Goal: Task Accomplishment & Management: Manage account settings

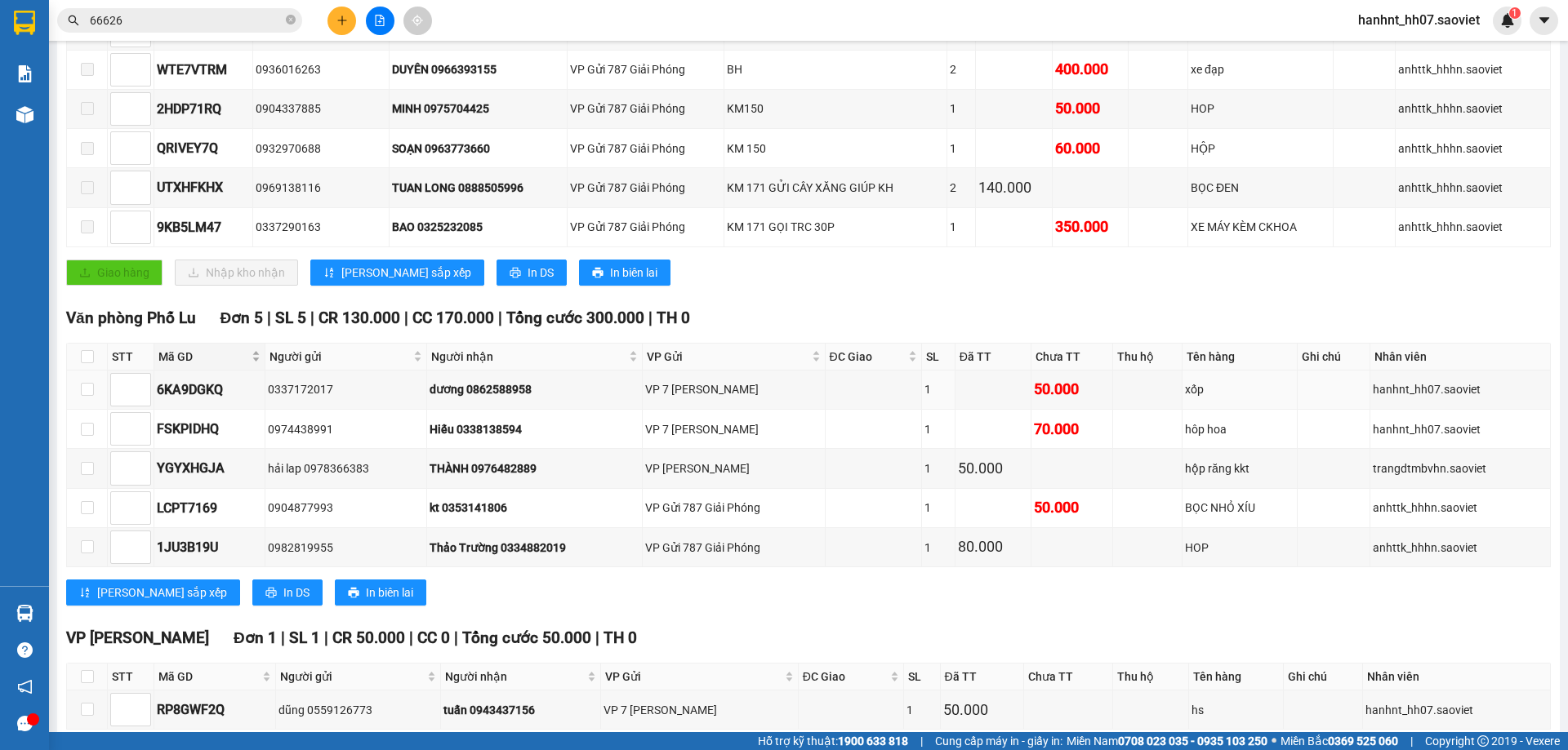
scroll to position [440, 0]
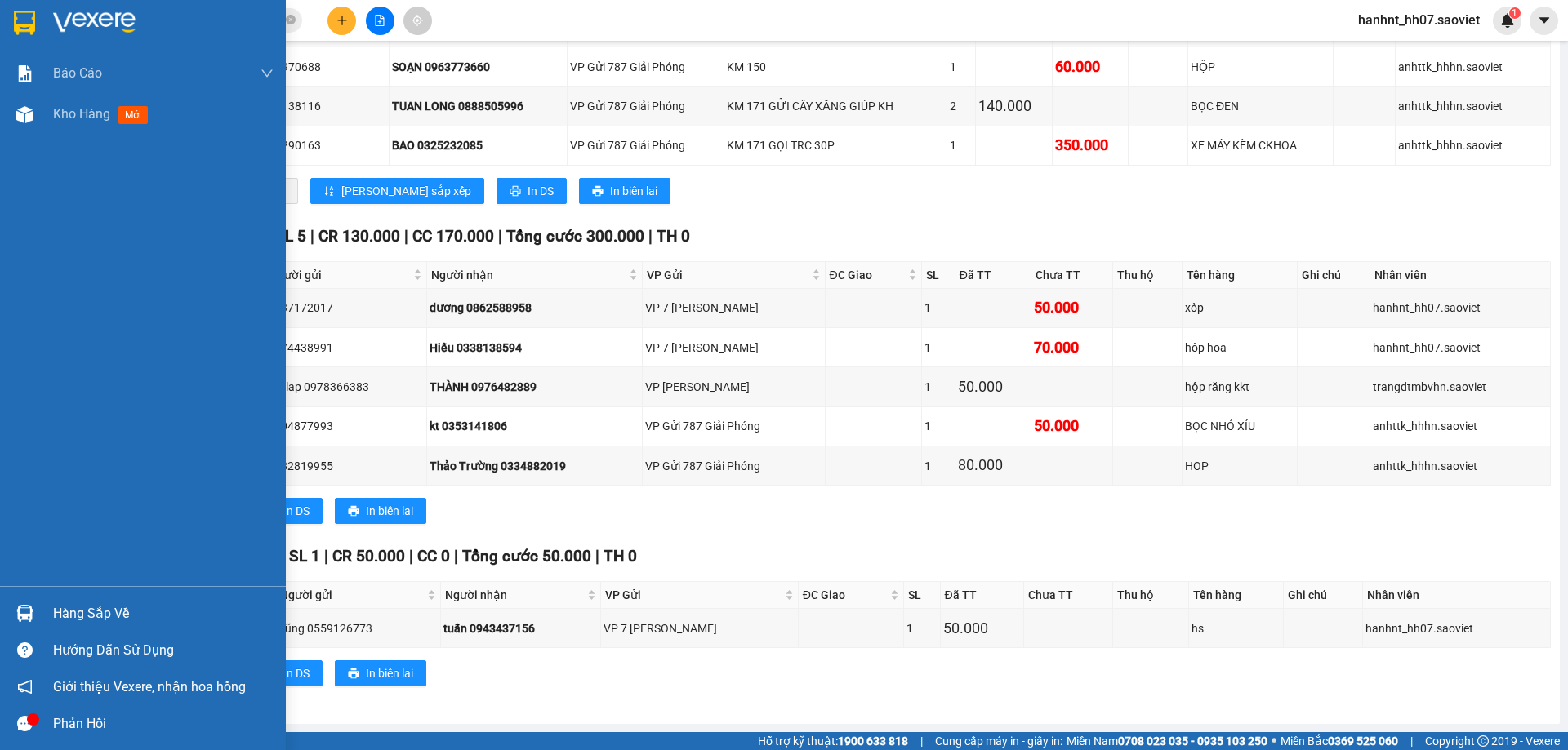
click at [80, 609] on div "Hàng sắp về" at bounding box center [163, 614] width 220 height 25
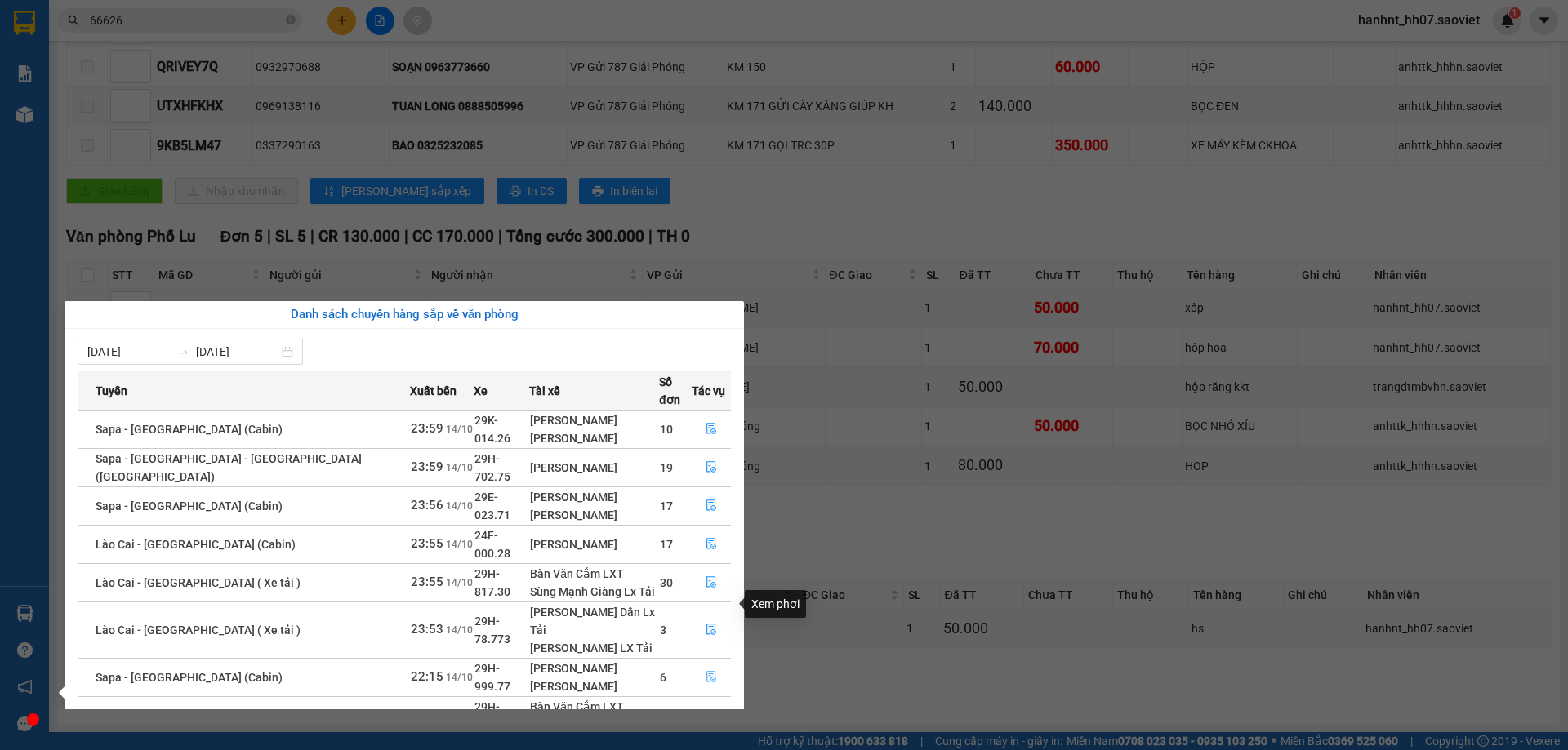
click at [708, 670] on icon "file-done" at bounding box center [711, 676] width 11 height 11
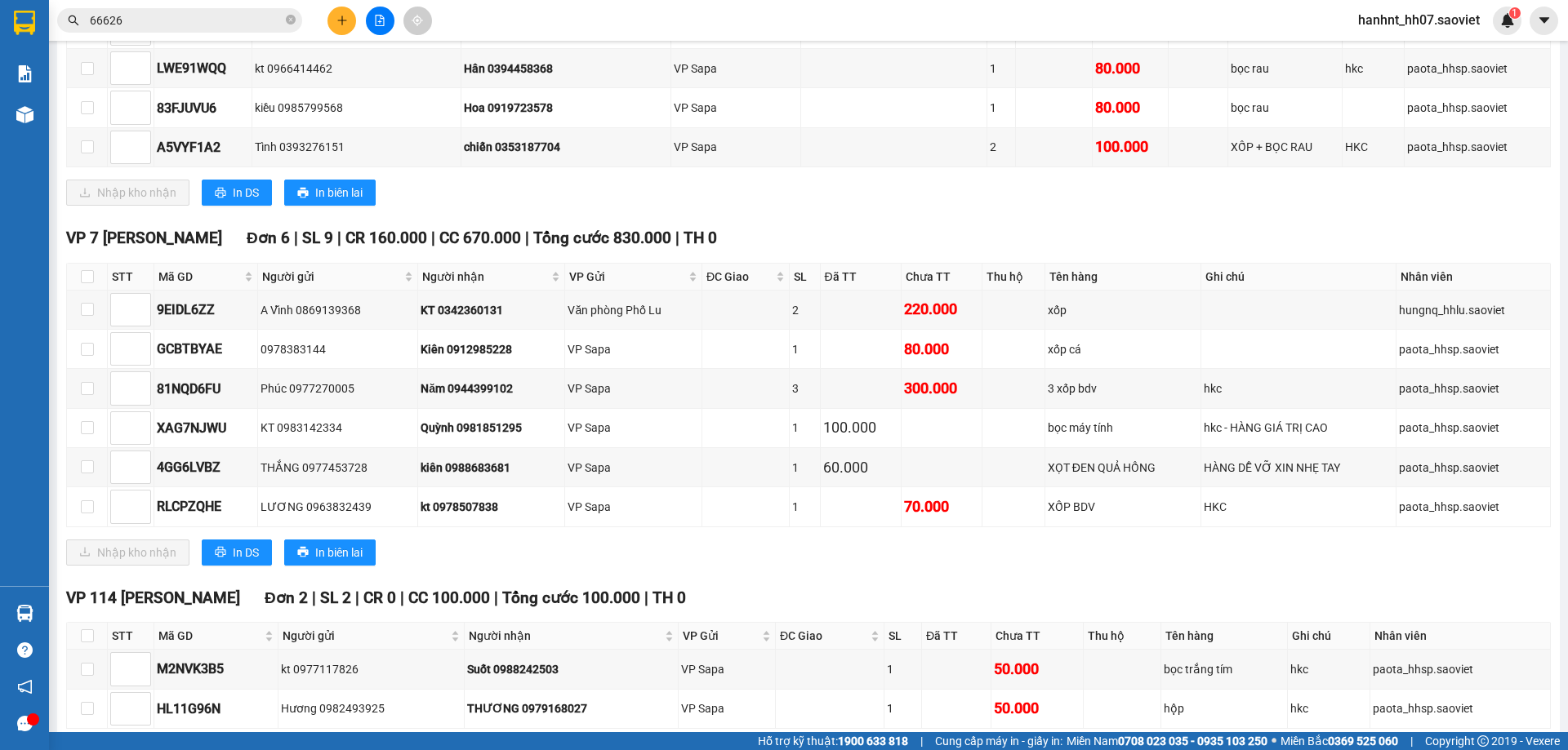
scroll to position [848, 0]
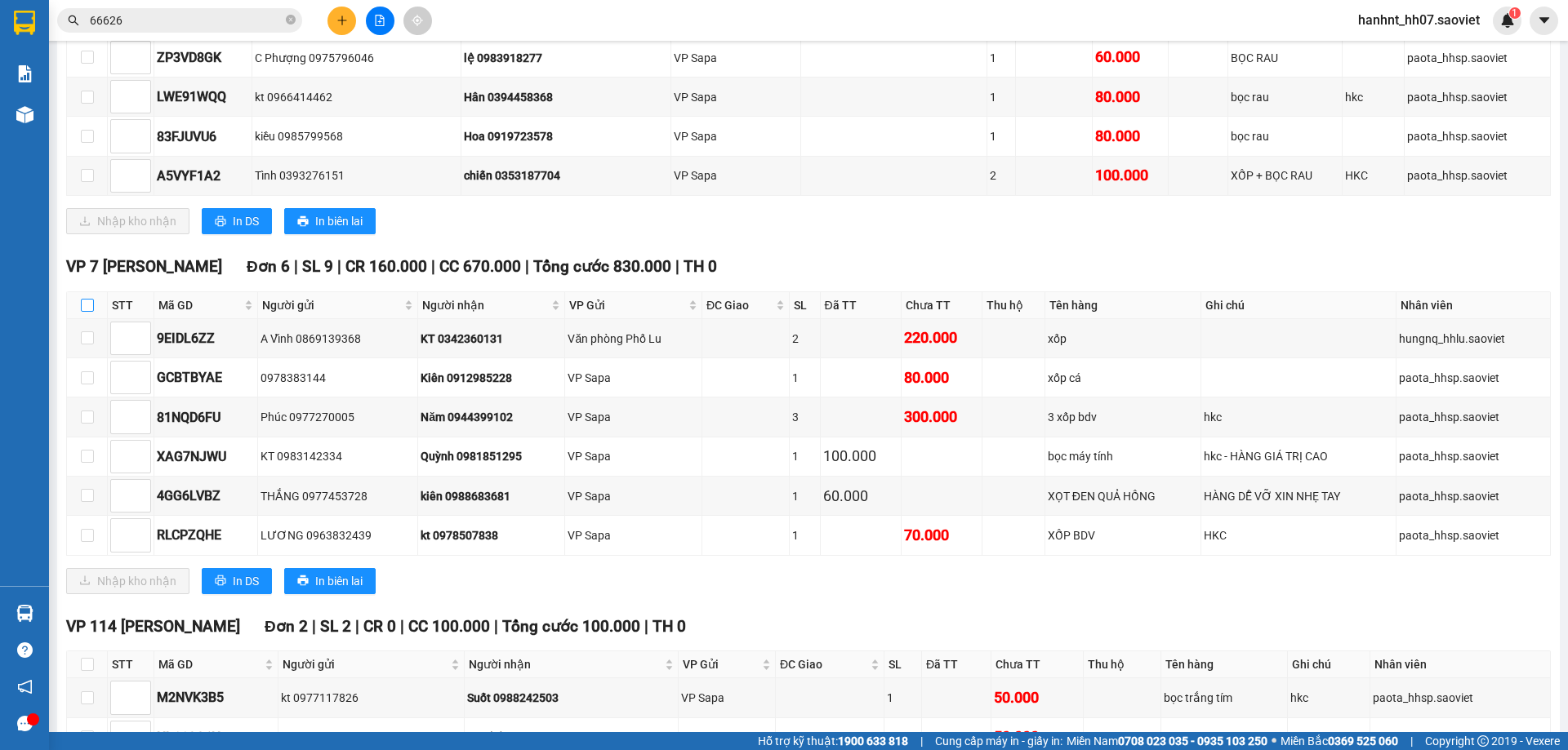
click at [88, 309] on input "checkbox" at bounding box center [87, 305] width 13 height 13
checkbox input "true"
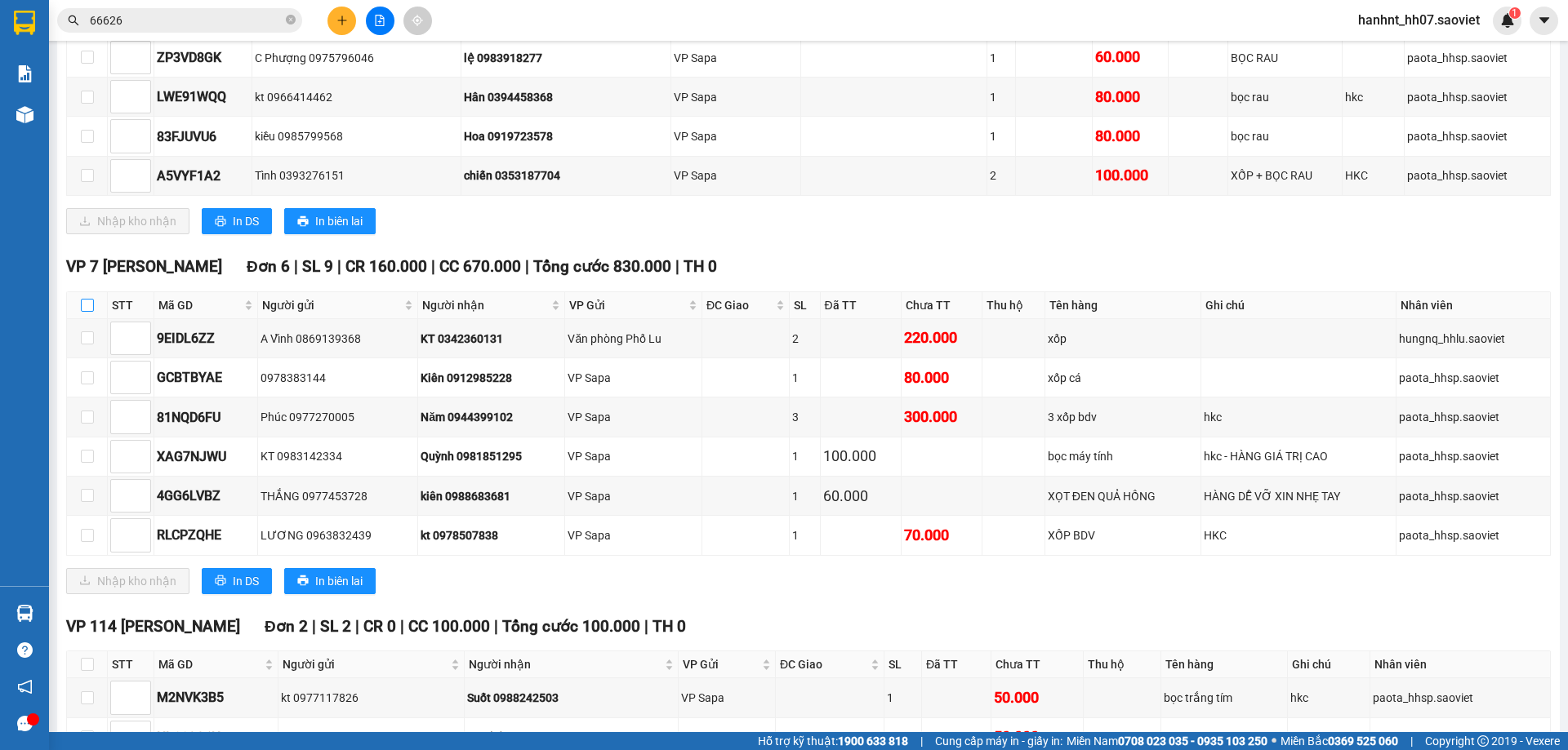
checkbox input "true"
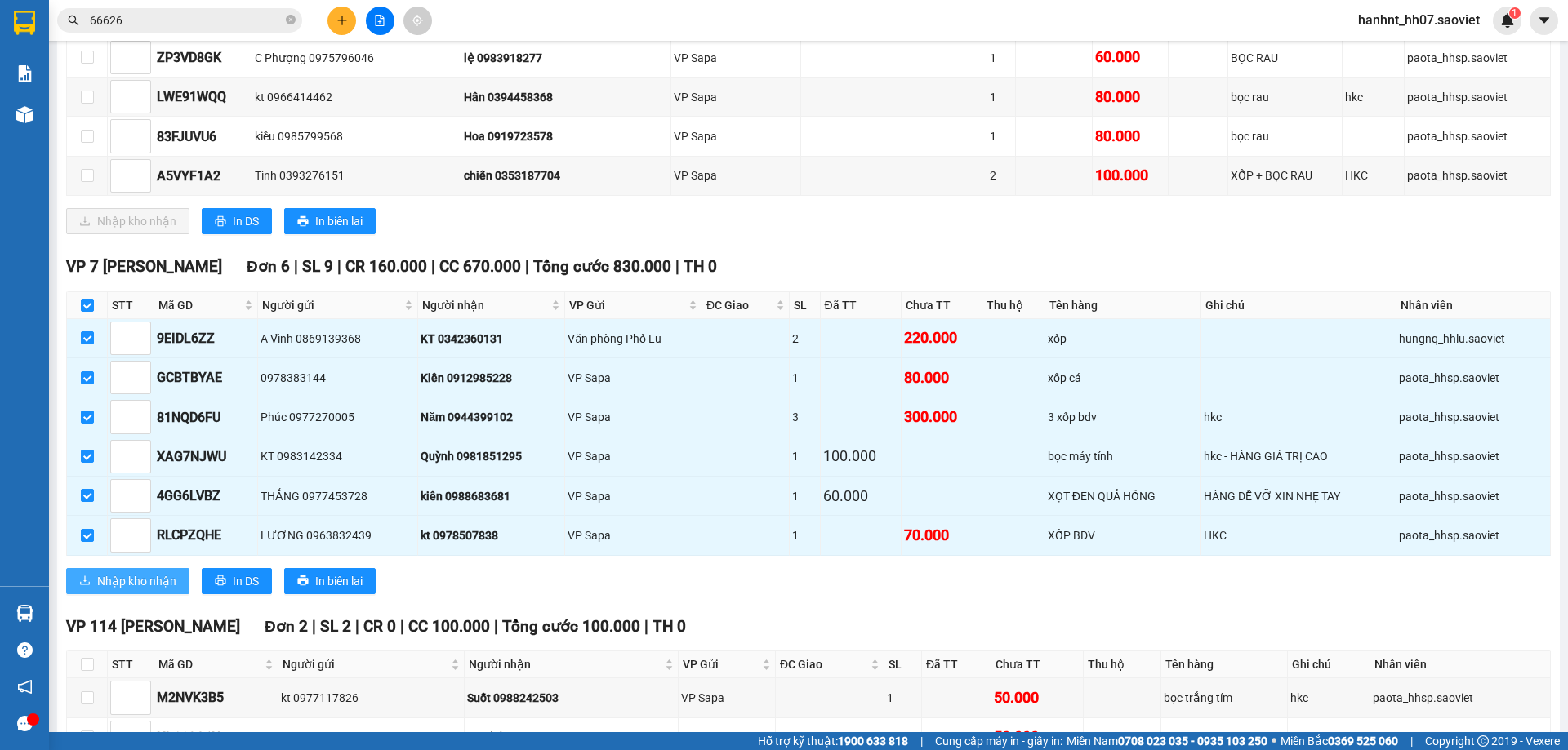
click at [124, 580] on span "Nhập kho nhận" at bounding box center [137, 581] width 80 height 18
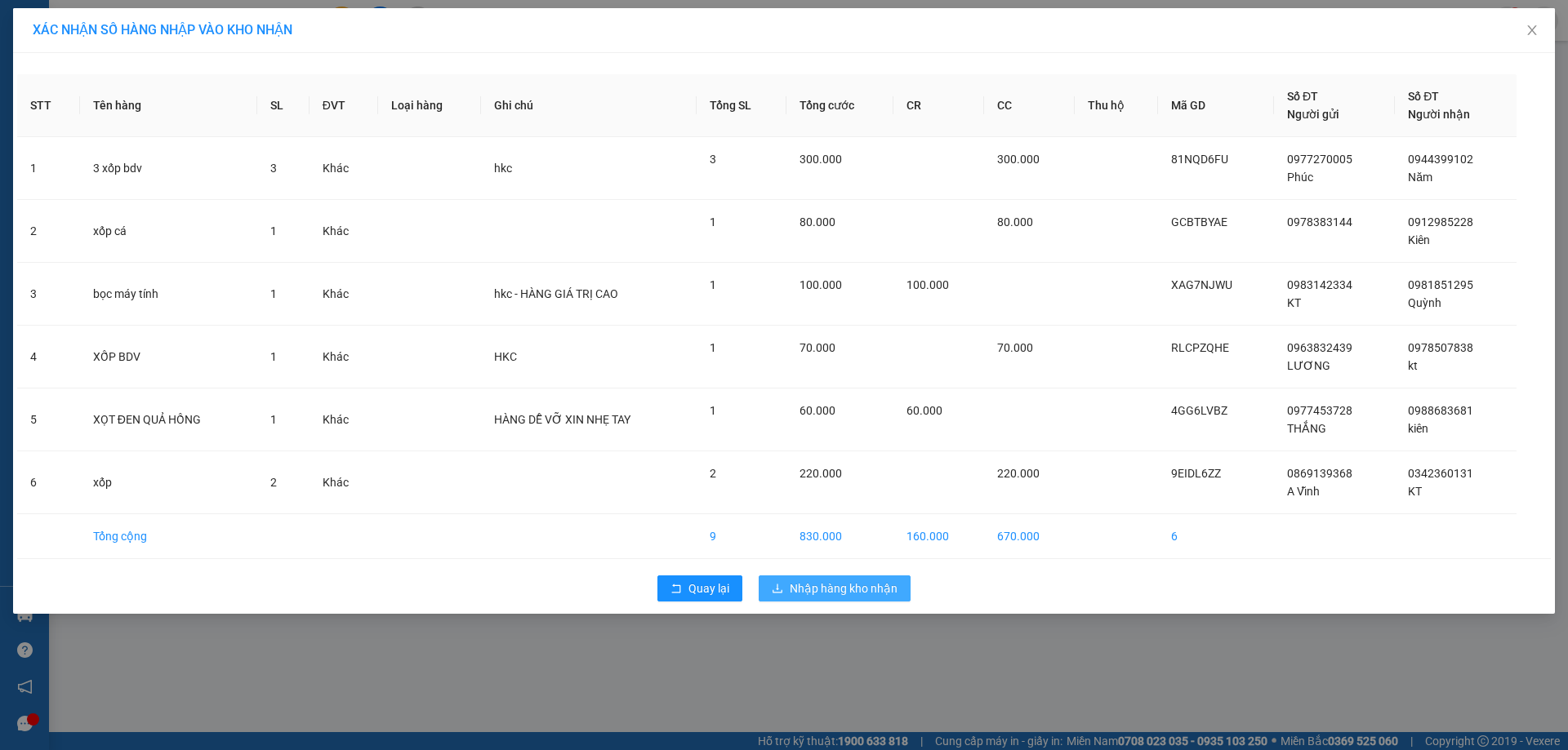
click at [842, 582] on span "Nhập hàng kho nhận" at bounding box center [843, 588] width 108 height 18
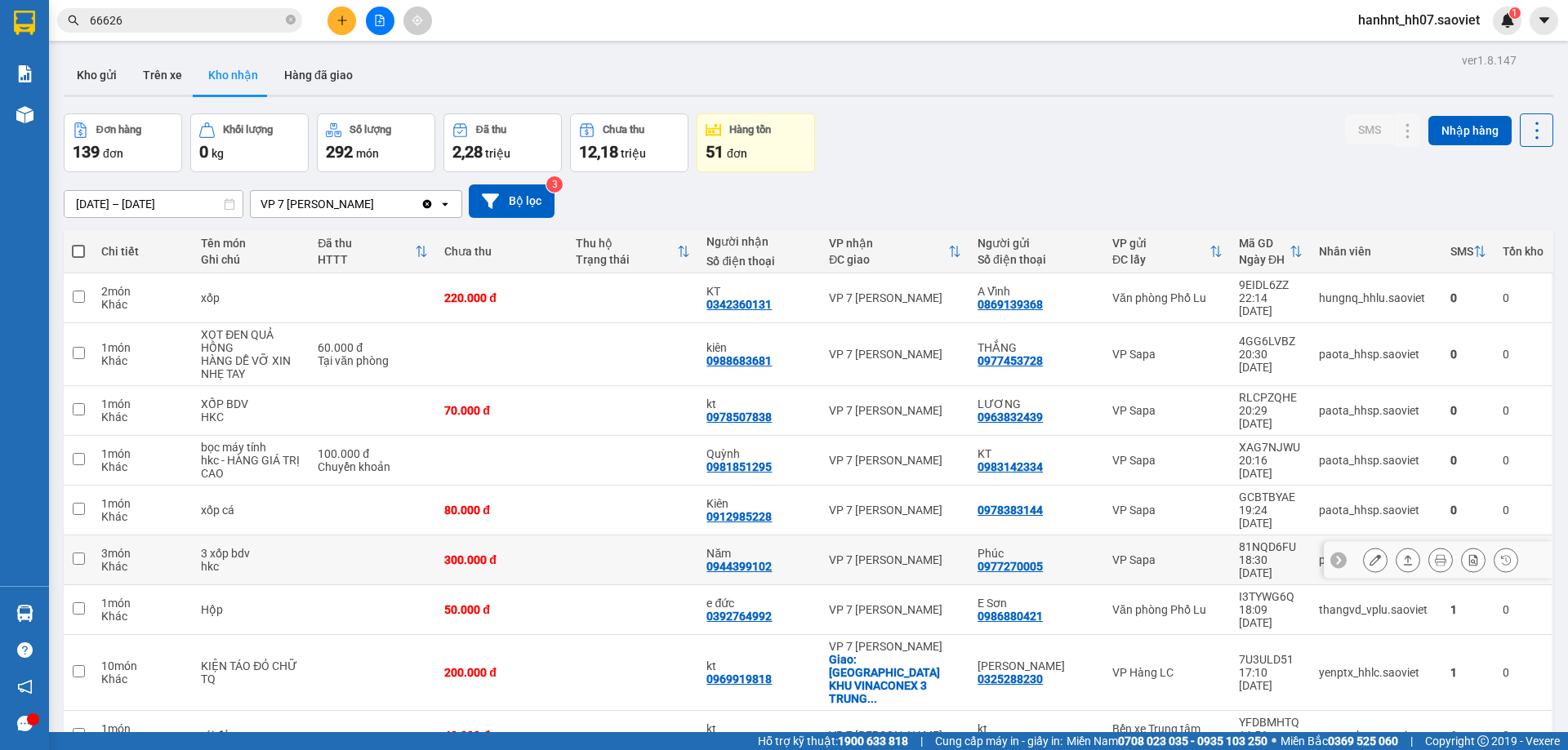
click at [156, 547] on div "3 món" at bounding box center [143, 553] width 83 height 13
checkbox input "true"
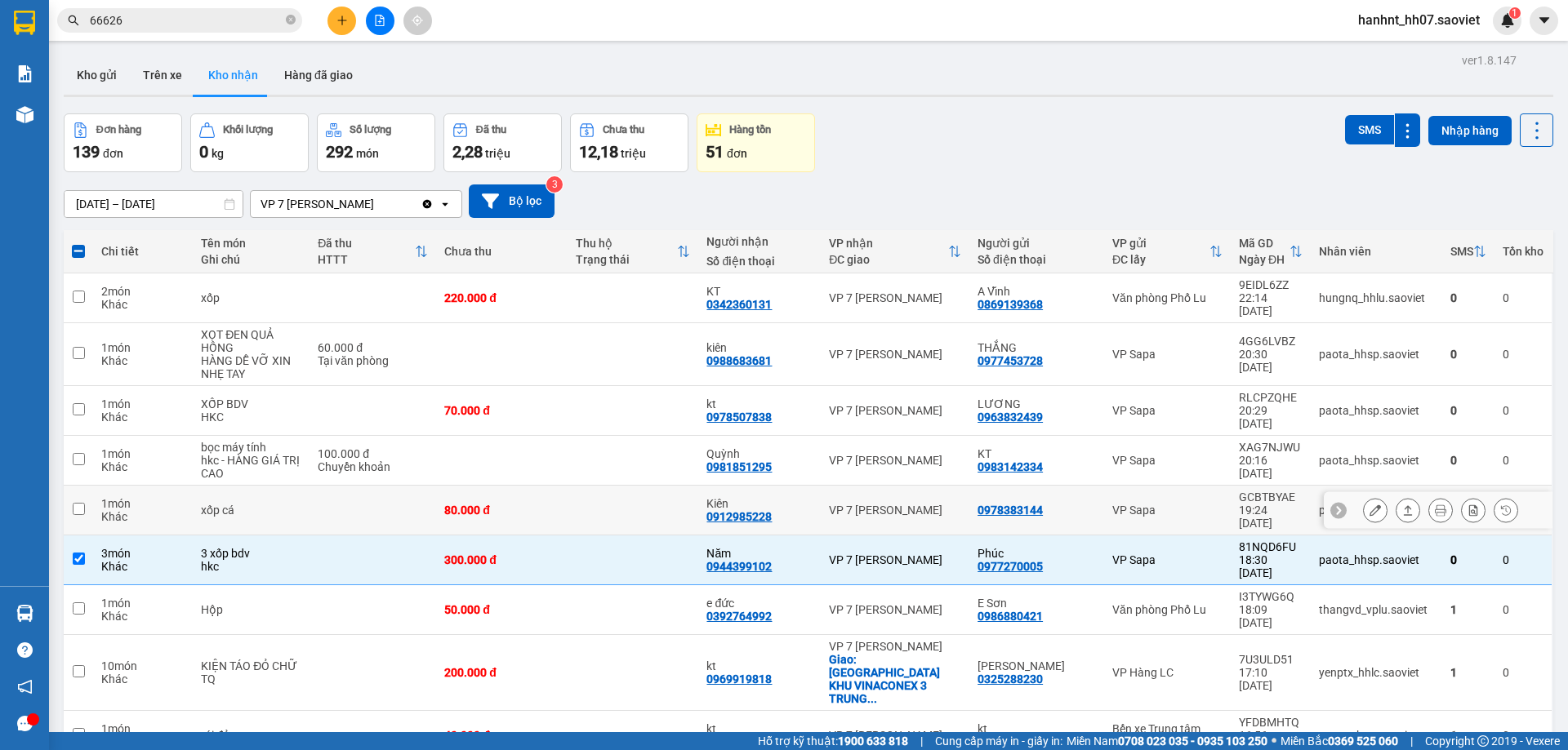
click at [163, 510] on div "Khác" at bounding box center [143, 516] width 83 height 13
checkbox input "true"
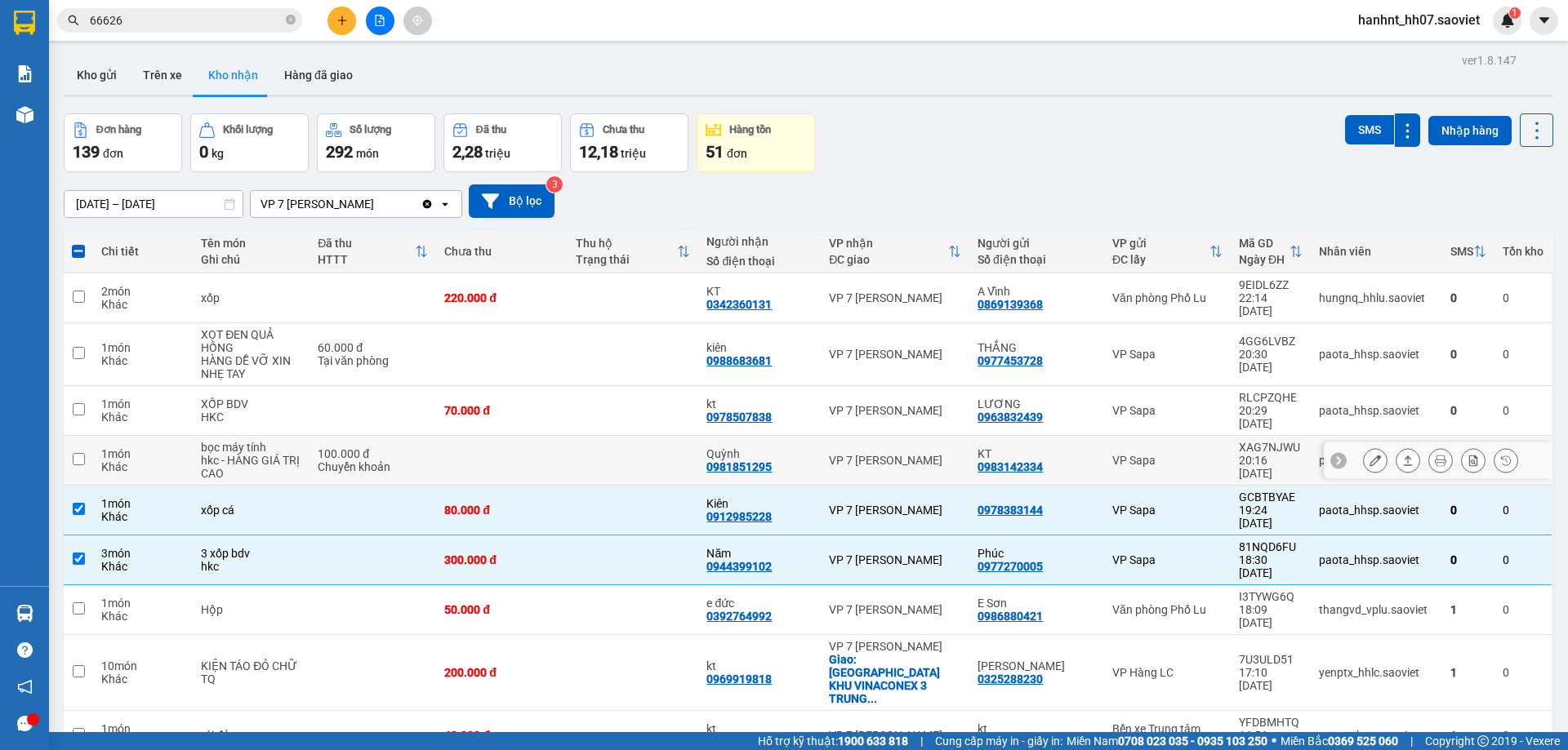
click at [164, 460] on div "Khác" at bounding box center [143, 466] width 83 height 13
checkbox input "true"
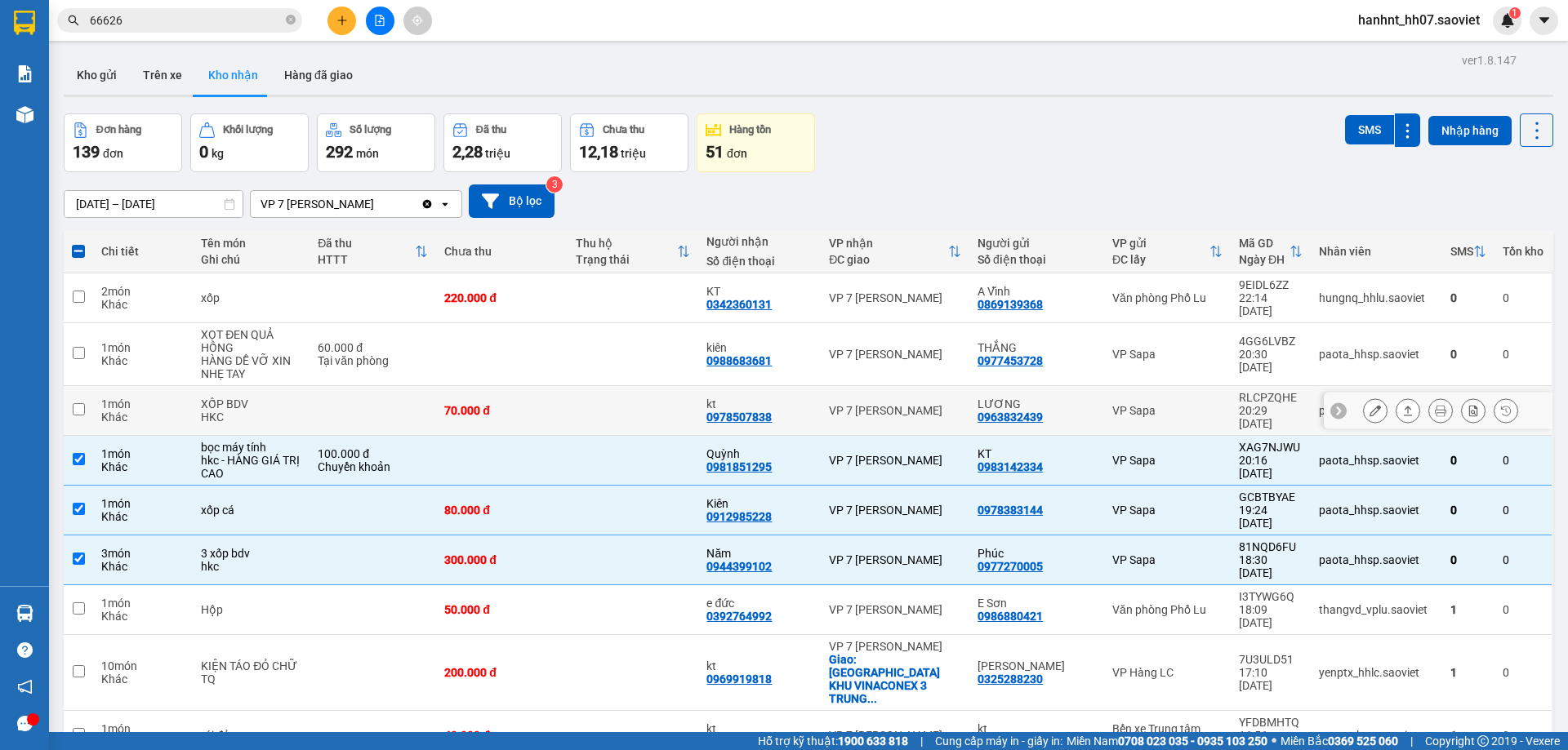
click at [161, 411] on div "Khác" at bounding box center [143, 417] width 83 height 13
checkbox input "true"
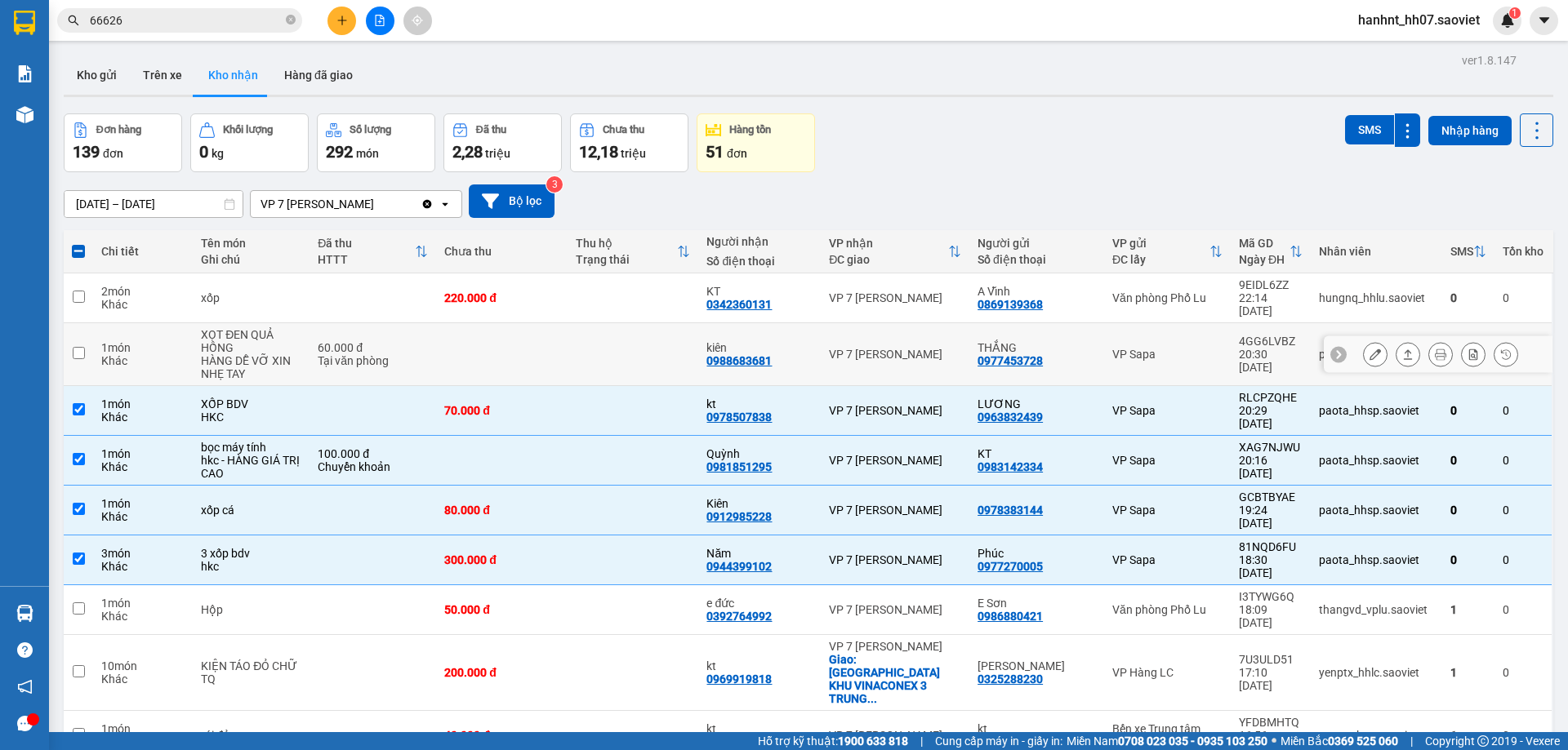
click at [133, 341] on div "1 món" at bounding box center [143, 347] width 83 height 13
checkbox input "true"
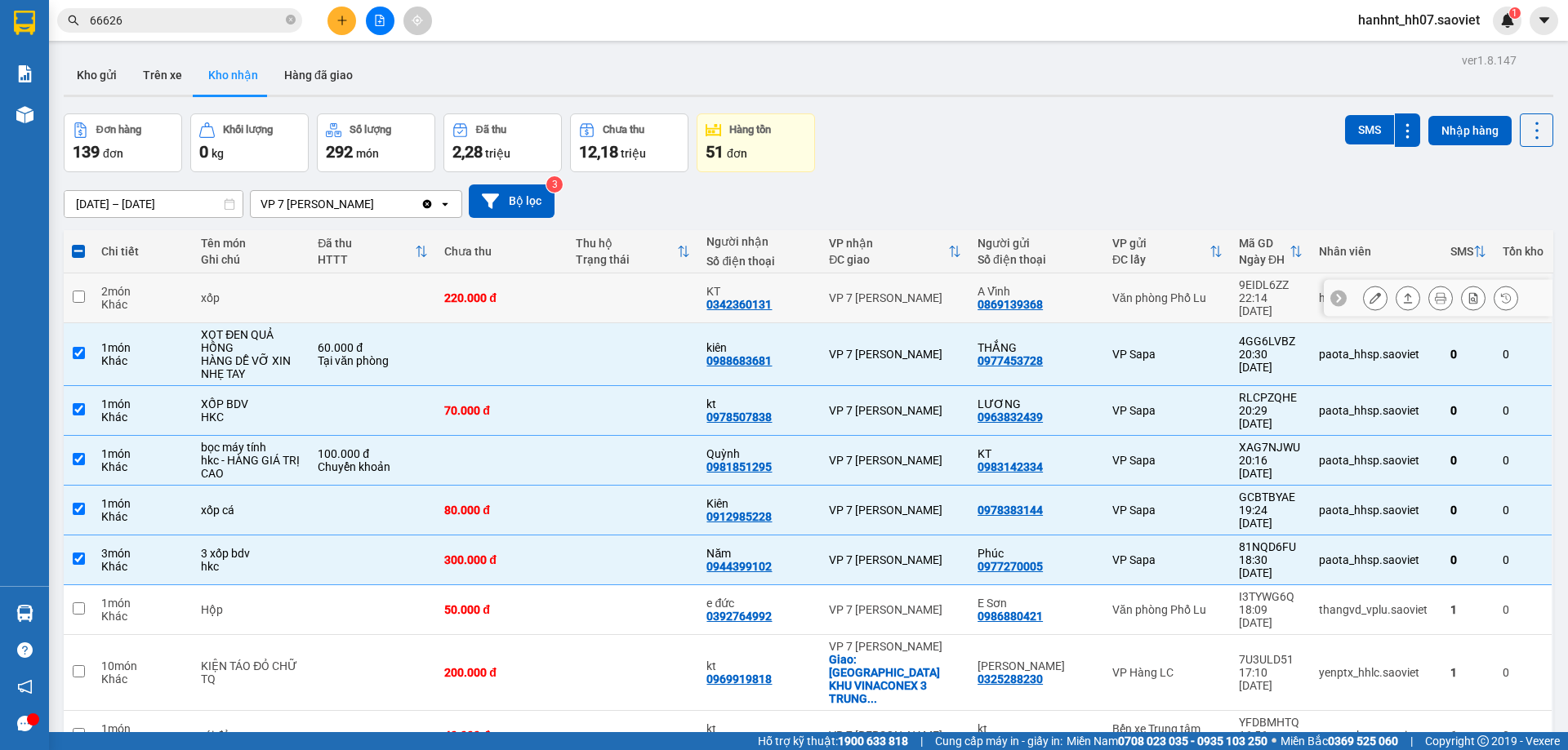
click at [146, 298] on div "Khác" at bounding box center [143, 304] width 83 height 13
checkbox input "true"
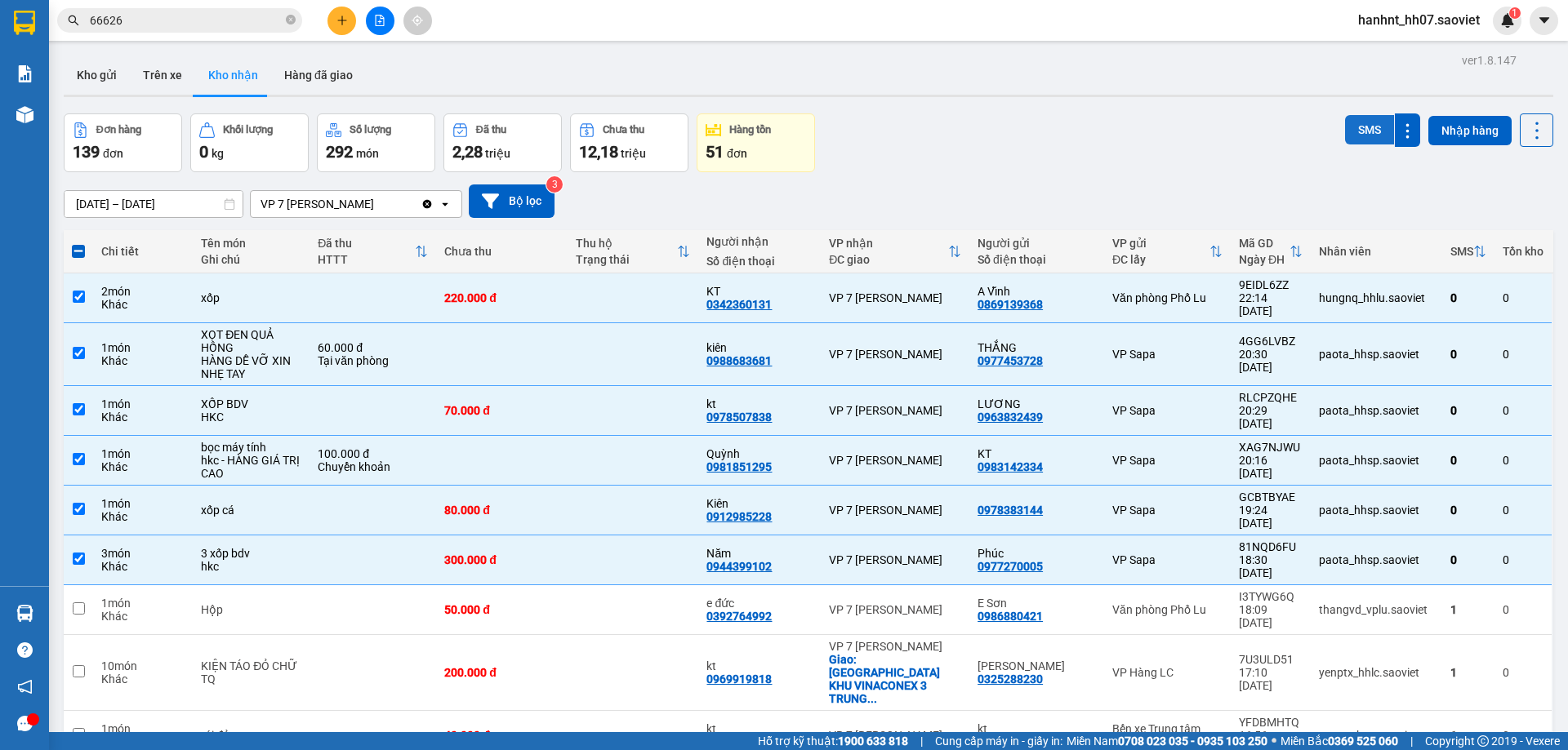
click at [1362, 135] on button "SMS" at bounding box center [1369, 129] width 49 height 29
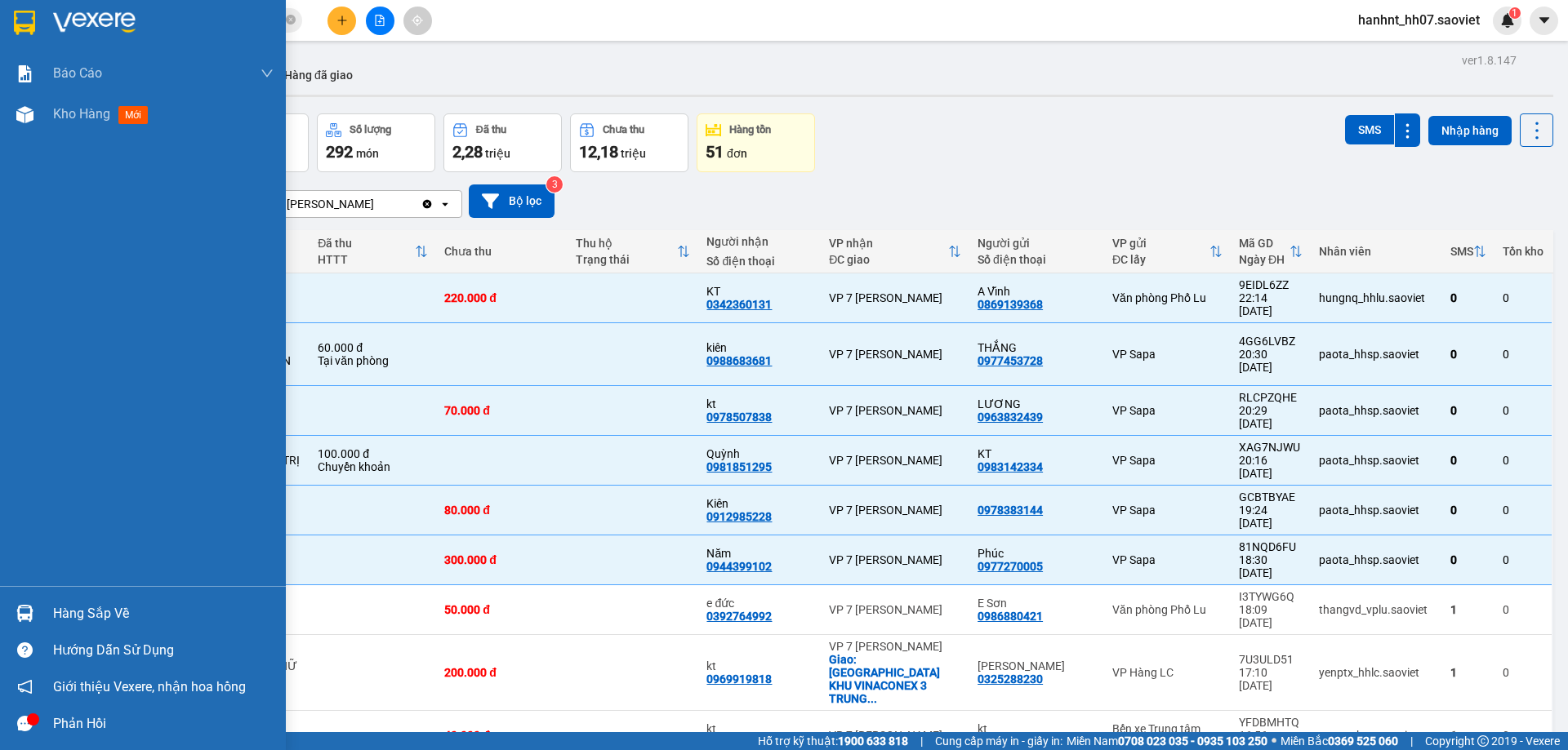
click at [81, 609] on div "Hàng sắp về" at bounding box center [163, 614] width 220 height 25
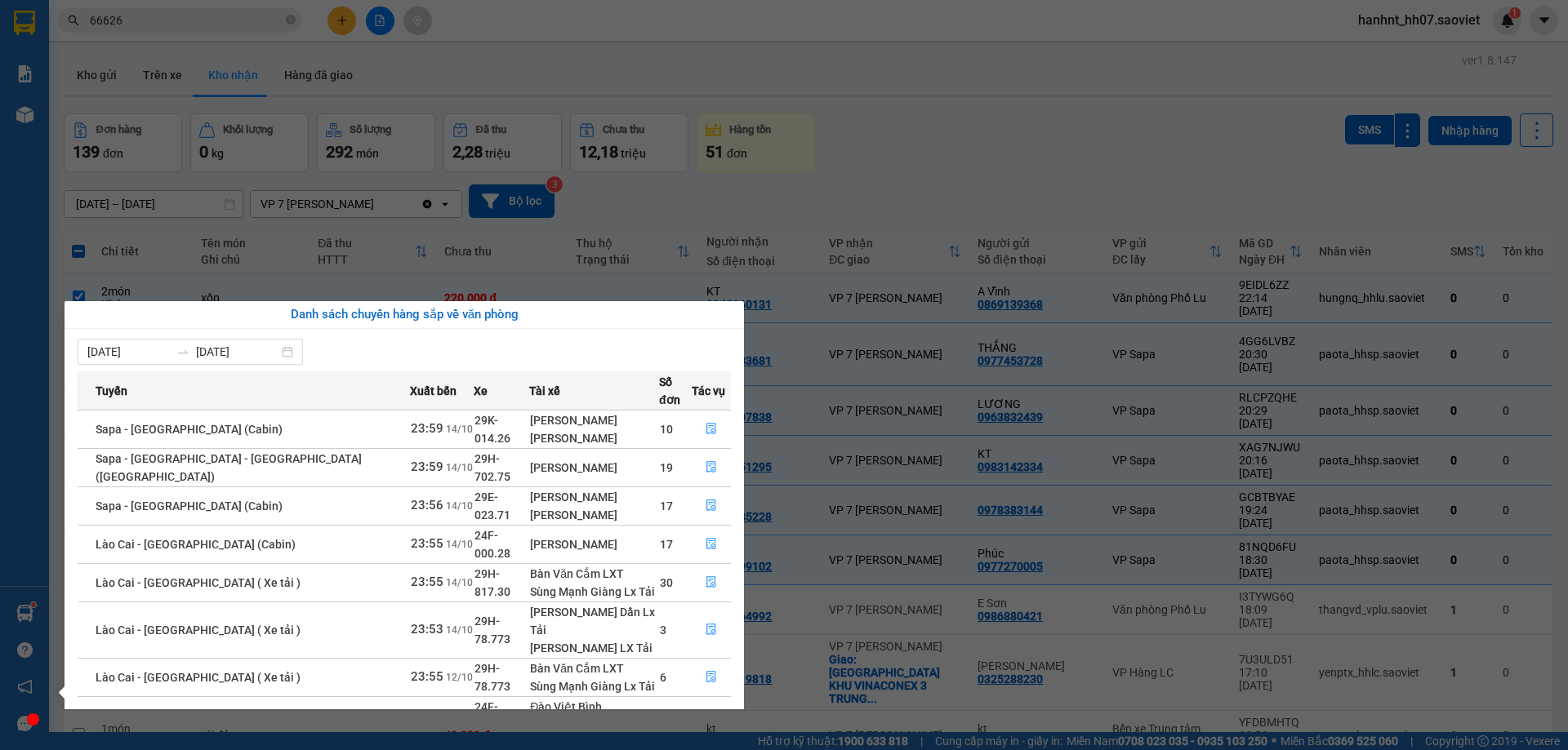
click at [983, 90] on section "Kết quả tìm kiếm ( 48 ) Bộ lọc Mã ĐH Trạng thái Món hàng Thu hộ Tổng cước Chưa …" at bounding box center [784, 375] width 1568 height 750
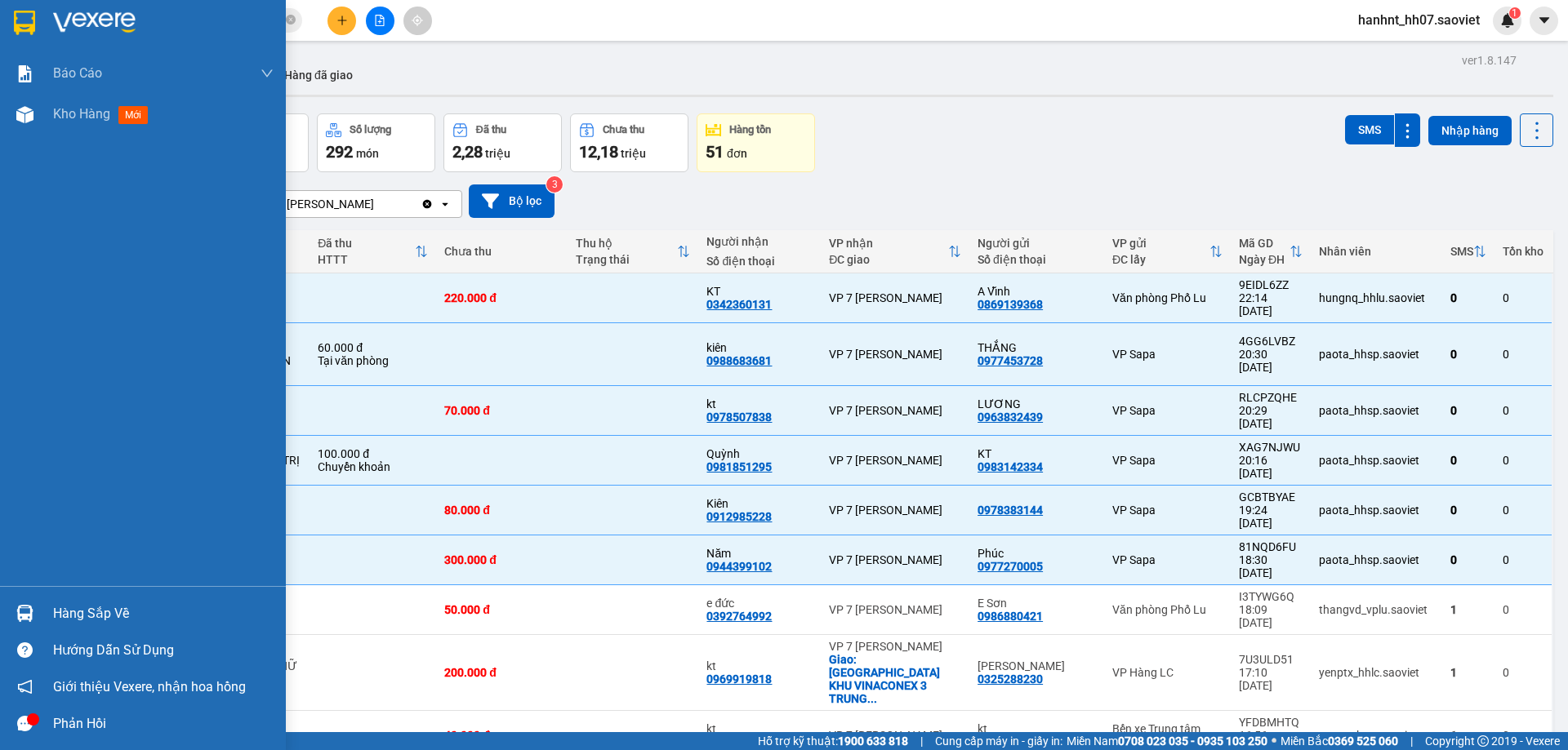
click at [88, 607] on div "Hàng sắp về" at bounding box center [163, 614] width 220 height 25
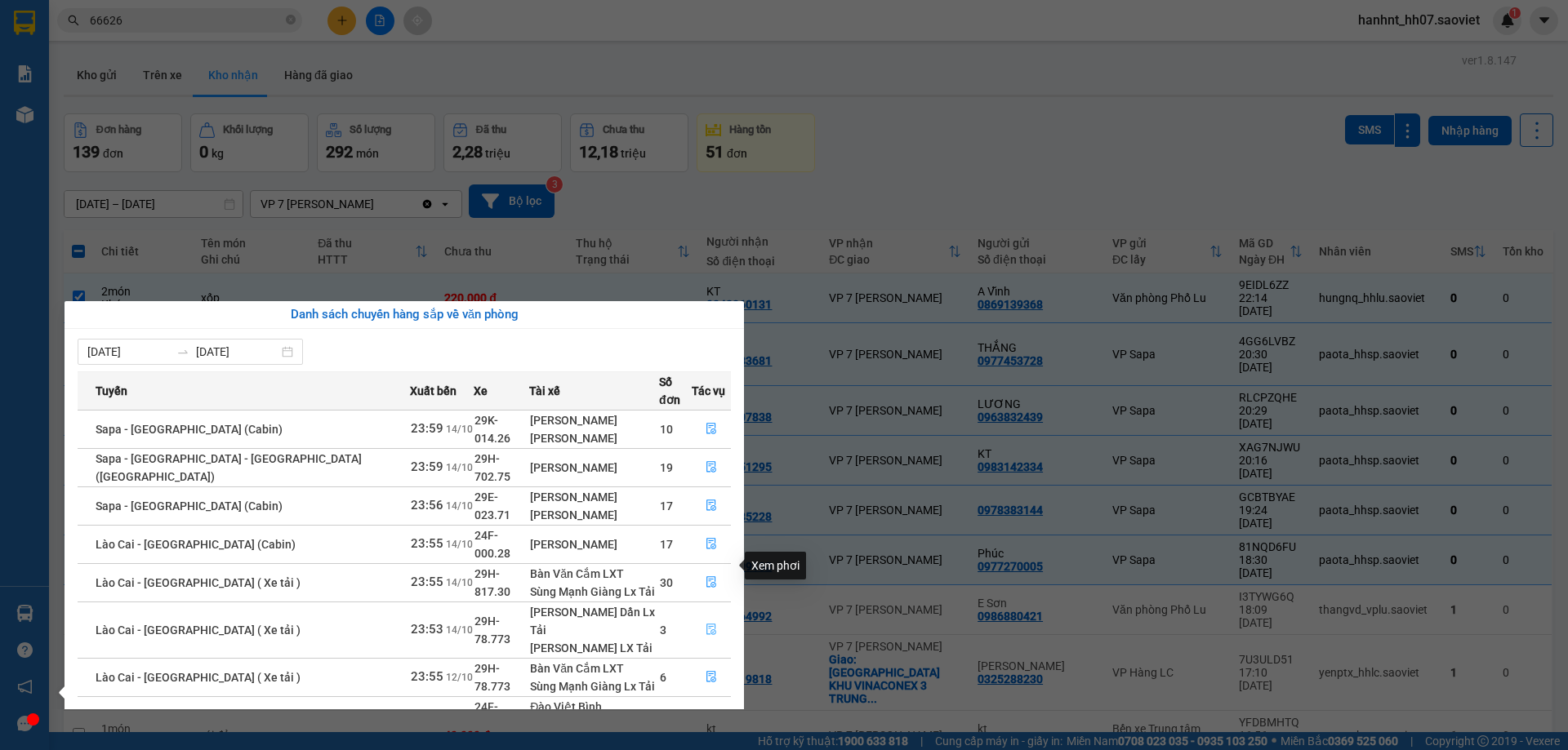
click at [705, 624] on icon "file-done" at bounding box center [711, 629] width 11 height 11
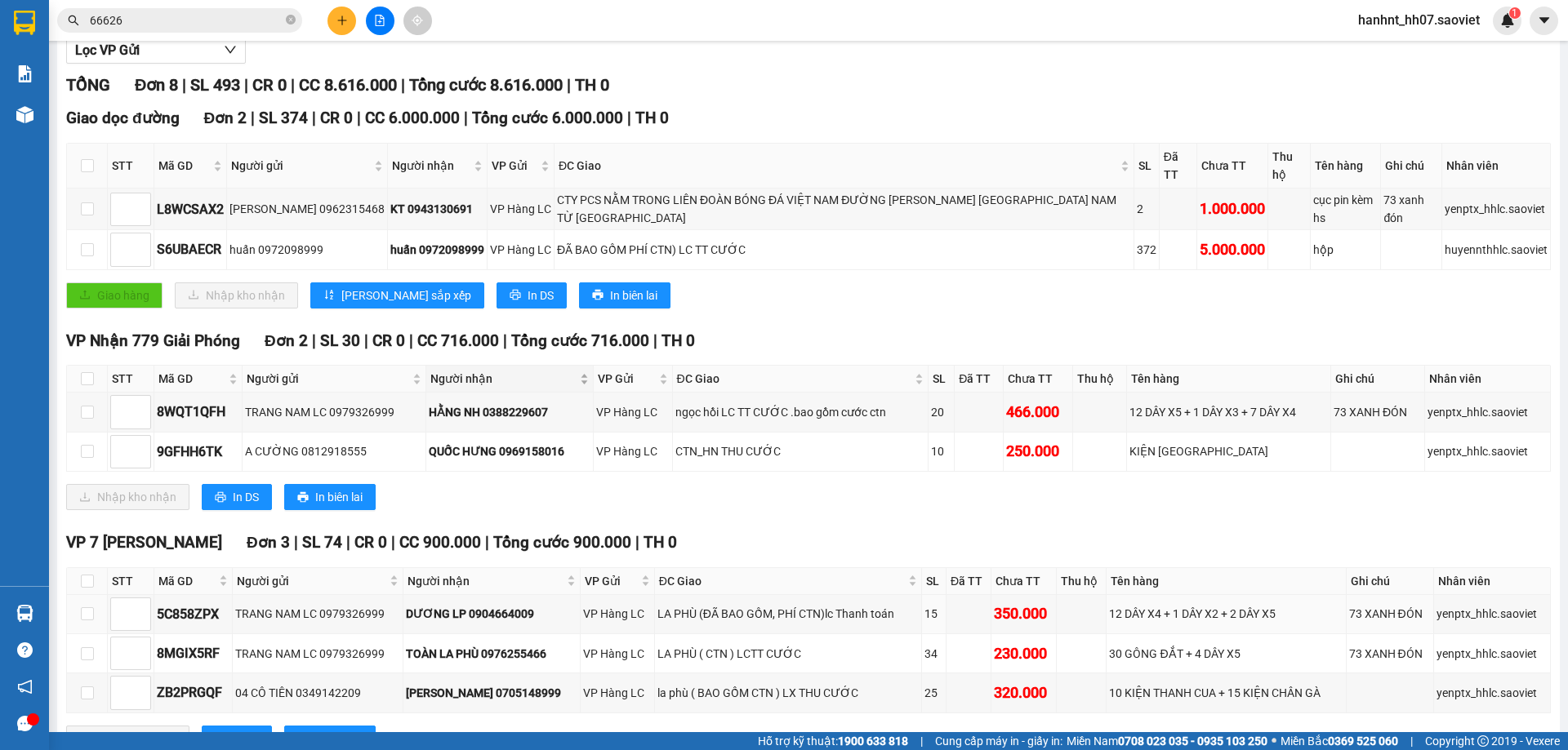
scroll to position [161, 0]
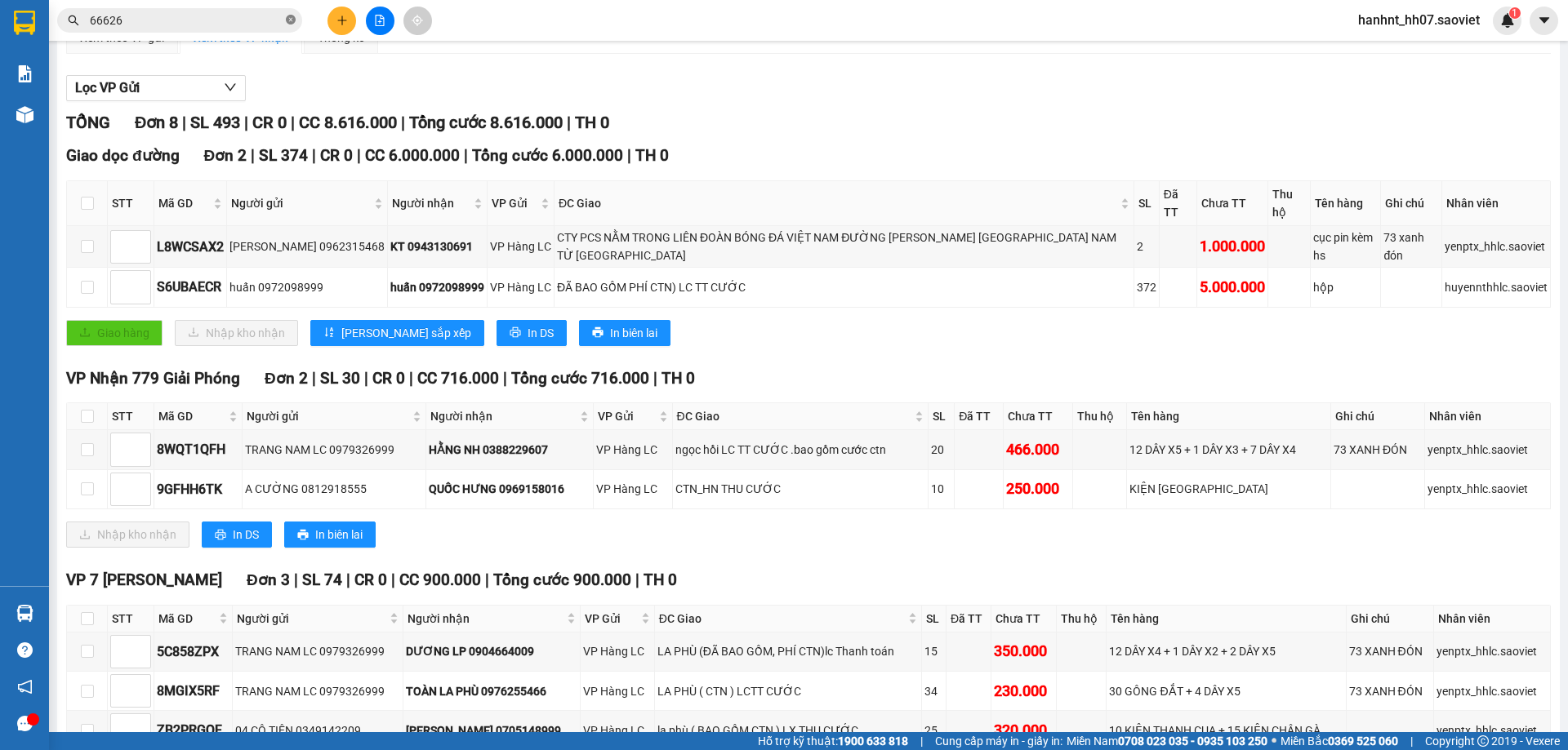
click at [288, 19] on icon "close-circle" at bounding box center [290, 19] width 10 height 10
click at [249, 19] on input "text" at bounding box center [186, 20] width 193 height 18
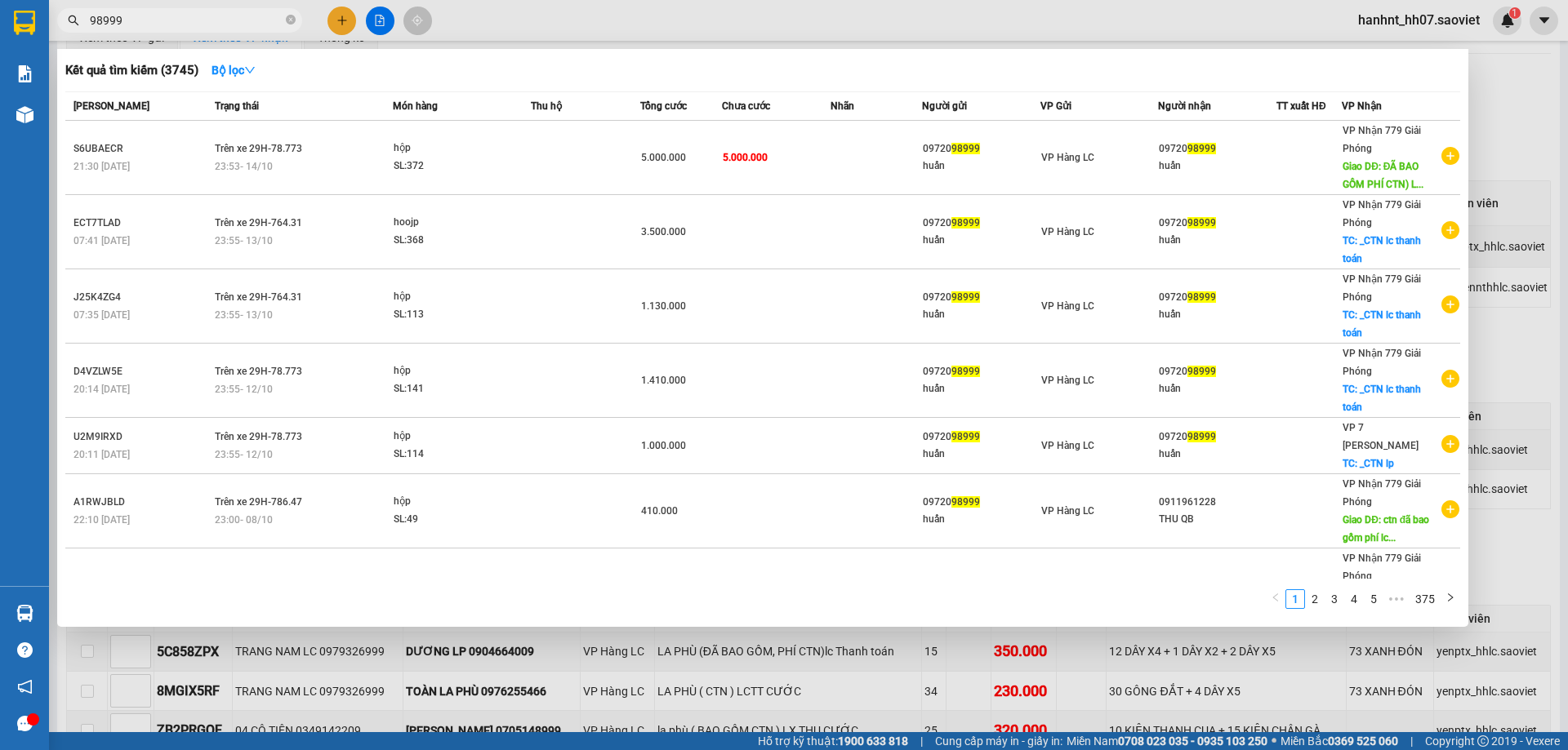
type input "98999"
click at [731, 676] on div at bounding box center [784, 375] width 1568 height 750
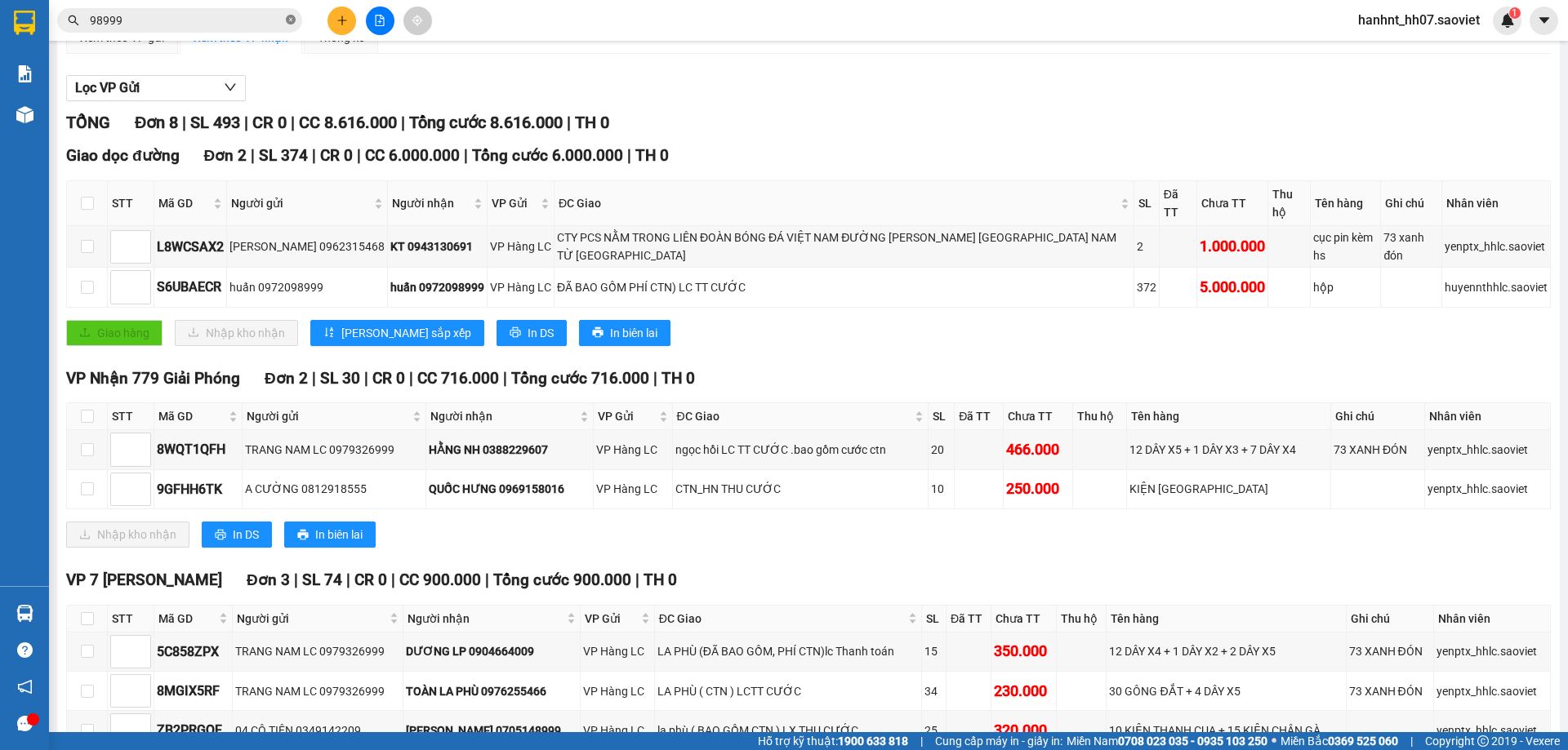
click at [291, 20] on icon "close-circle" at bounding box center [290, 19] width 10 height 10
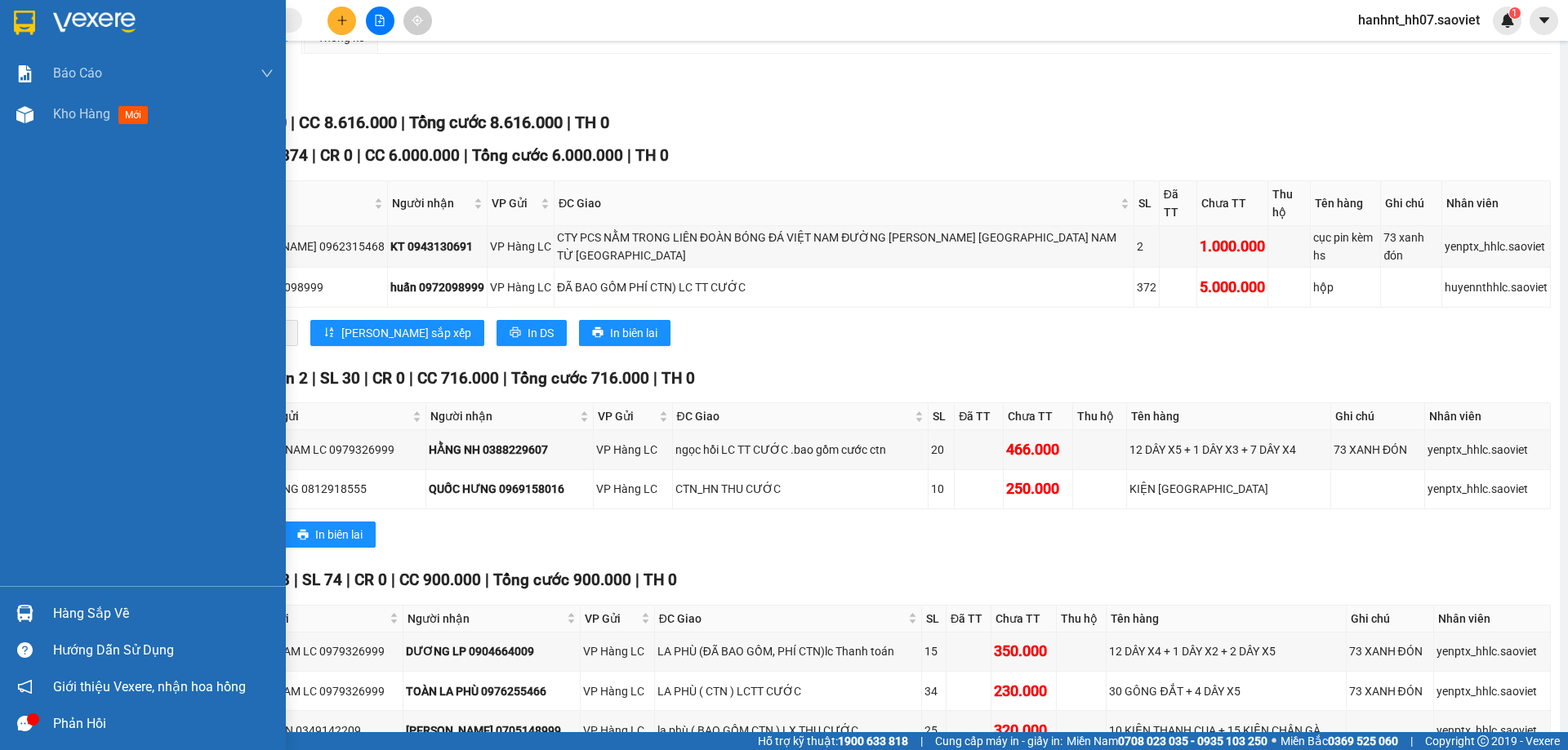
click at [105, 610] on div "Hàng sắp về" at bounding box center [163, 614] width 220 height 25
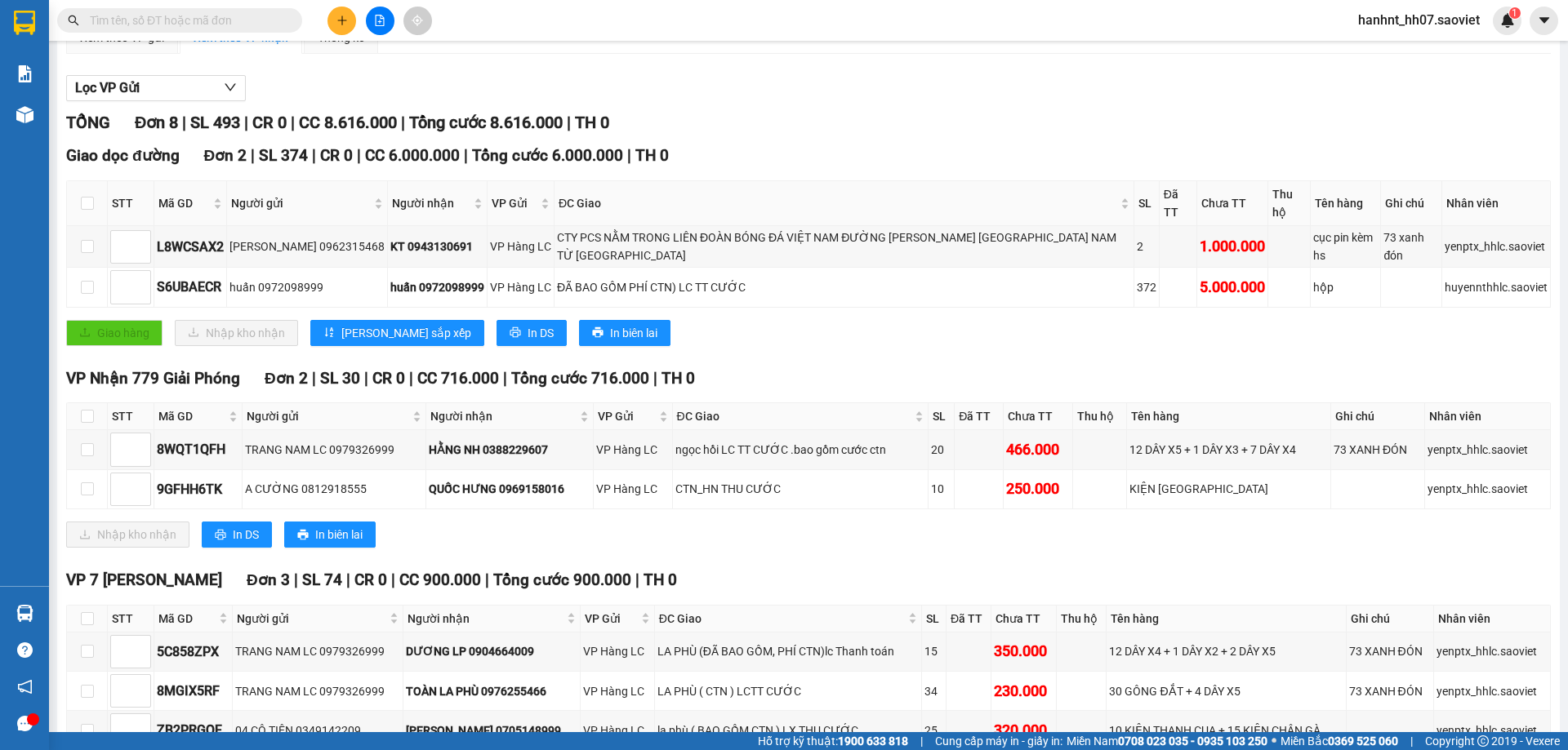
click at [794, 539] on section "Kết quả tìm kiếm ( 3745 ) Bộ lọc Mã ĐH Trạng thái Món hàng Thu hộ Tổng cước Chư…" at bounding box center [784, 375] width 1568 height 750
